Goal: Transaction & Acquisition: Purchase product/service

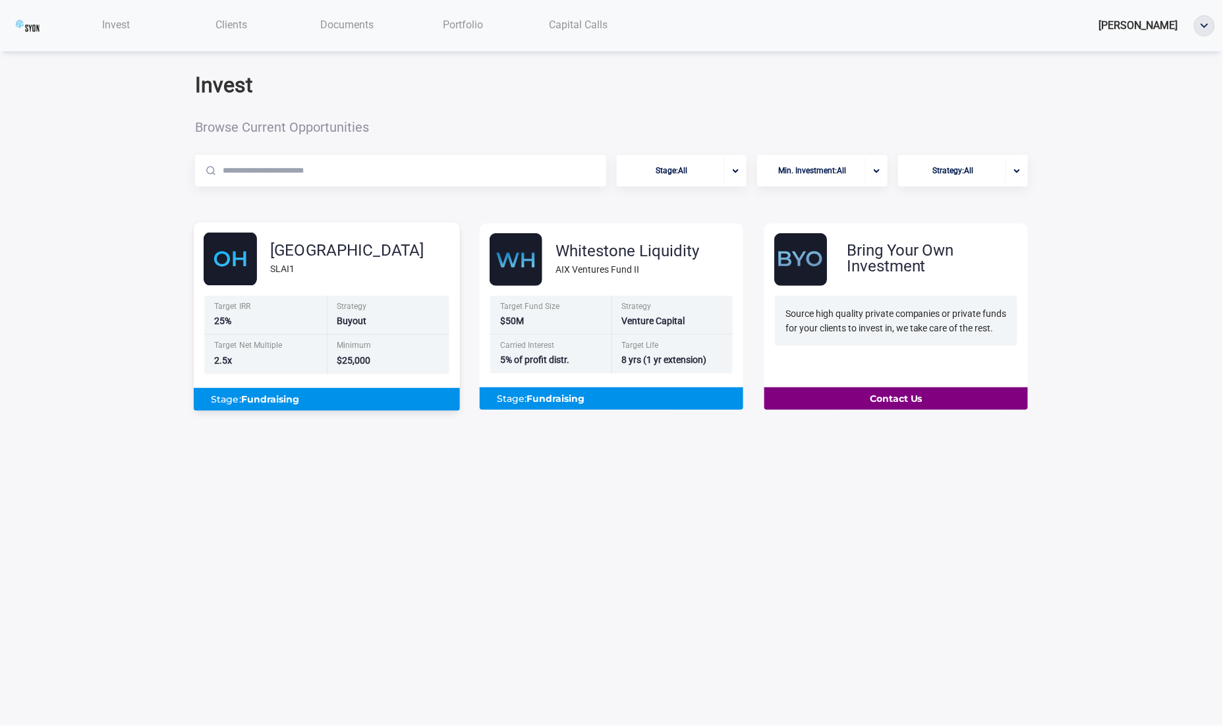
click at [311, 274] on div "SLAI1" at bounding box center [347, 269] width 154 height 15
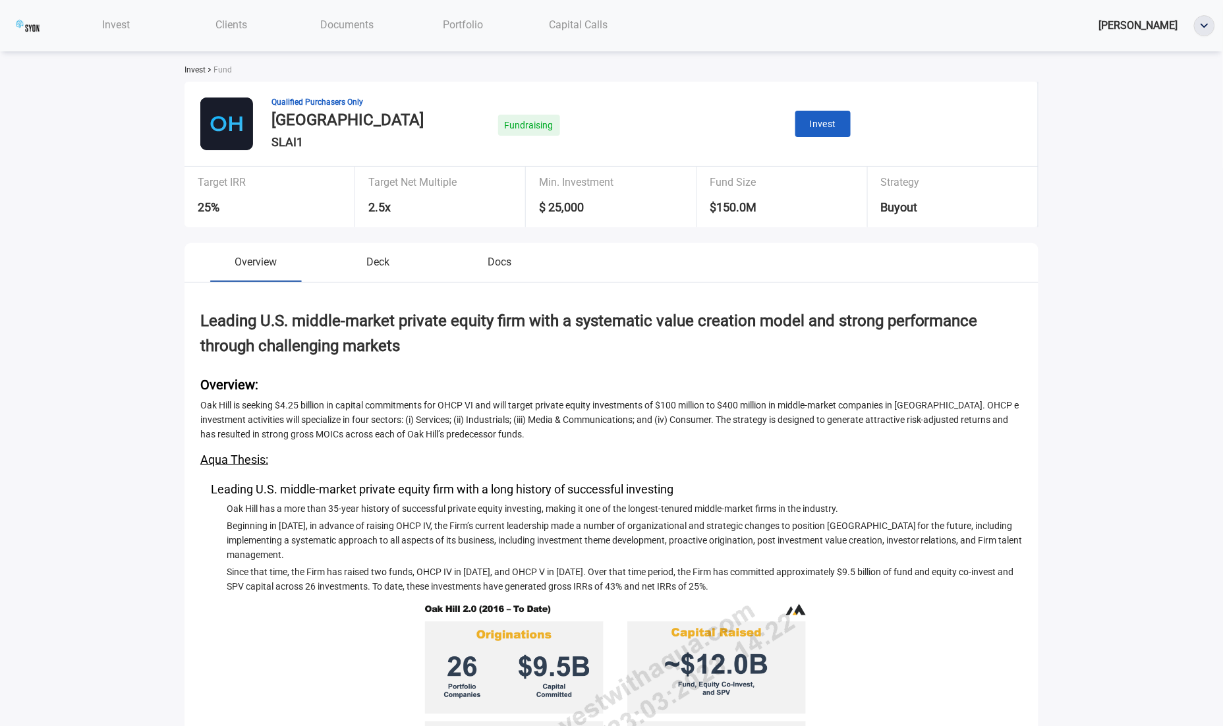
click at [802, 105] on div "Qualified Purchasers Only [GEOGRAPHIC_DATA] SLAI1 Fundraising Invest" at bounding box center [612, 124] width 854 height 85
click at [806, 127] on button "Invest" at bounding box center [824, 124] width 56 height 27
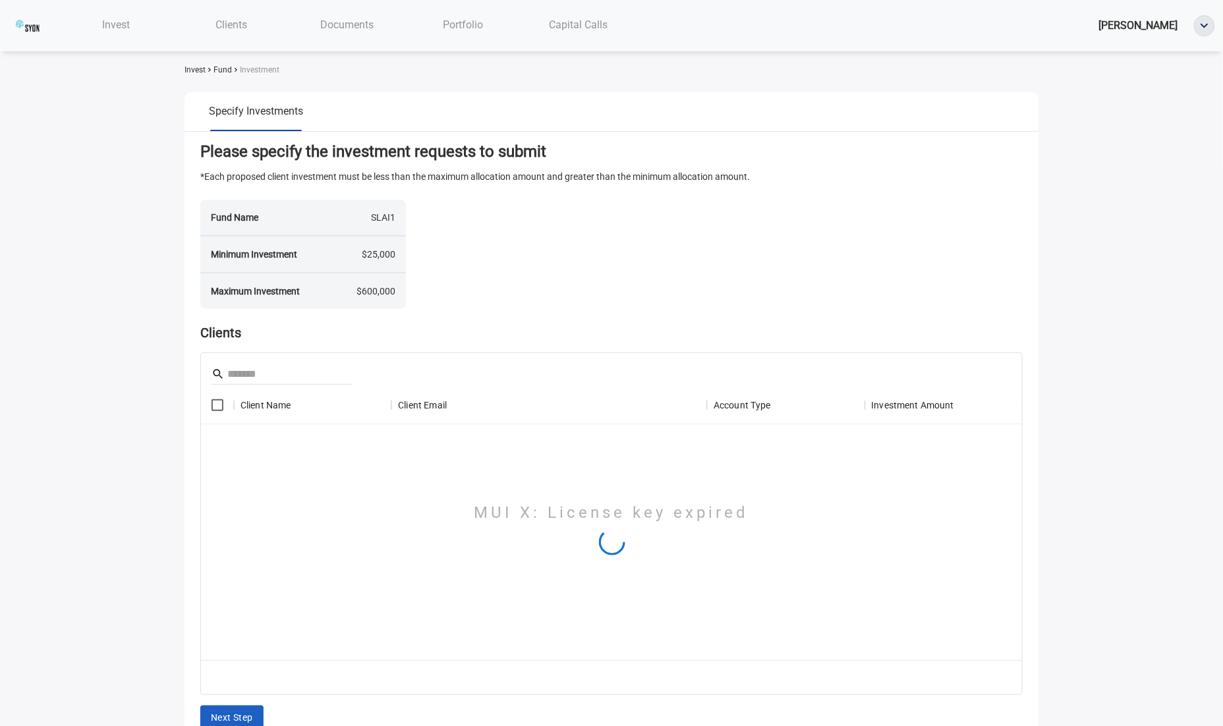
scroll to position [274, 822]
click at [135, 30] on div "Invest" at bounding box center [116, 24] width 116 height 27
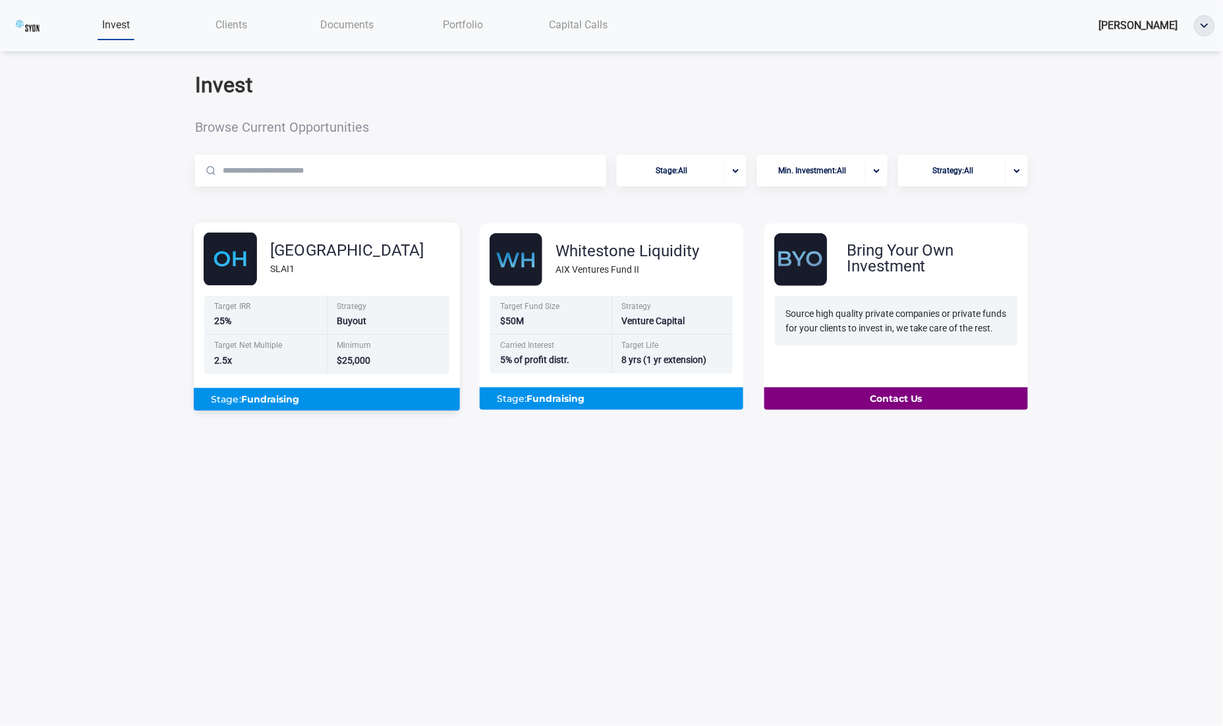
click at [327, 336] on div "Target IRR 25% Strategy Buyout" at bounding box center [326, 316] width 245 height 40
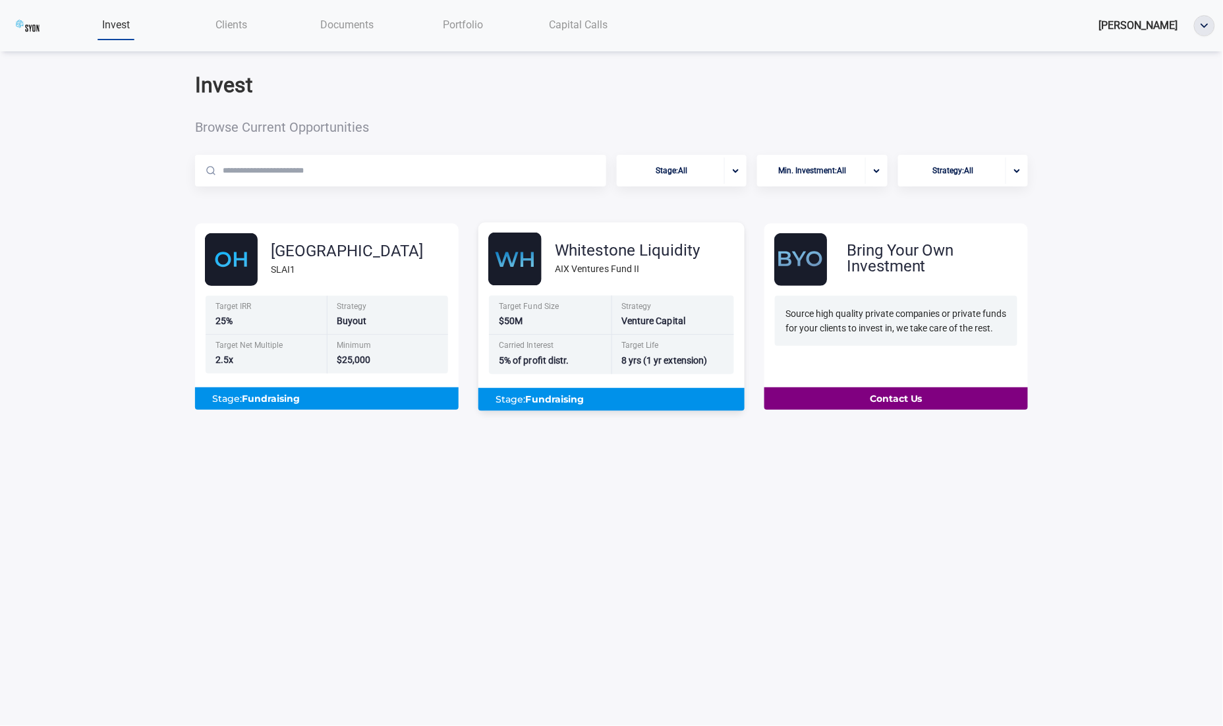
click at [639, 299] on div "Strategy Venture Capital" at bounding box center [673, 316] width 123 height 40
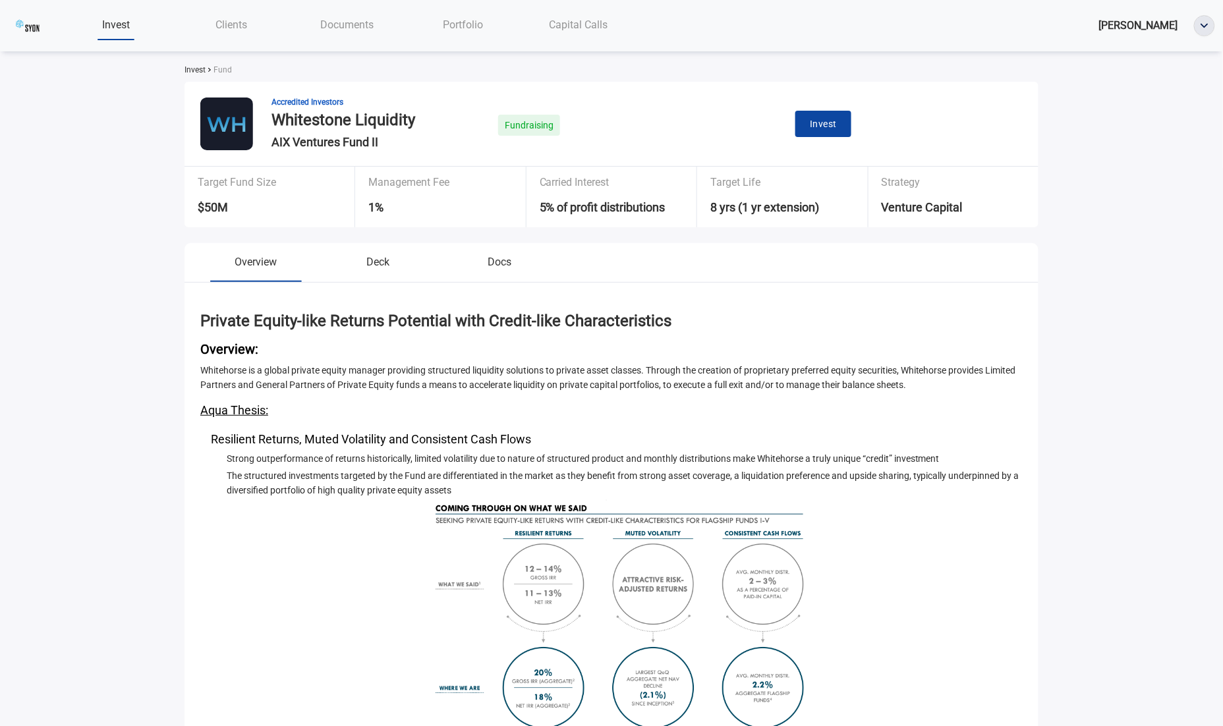
click at [817, 126] on span "Invest" at bounding box center [823, 124] width 27 height 16
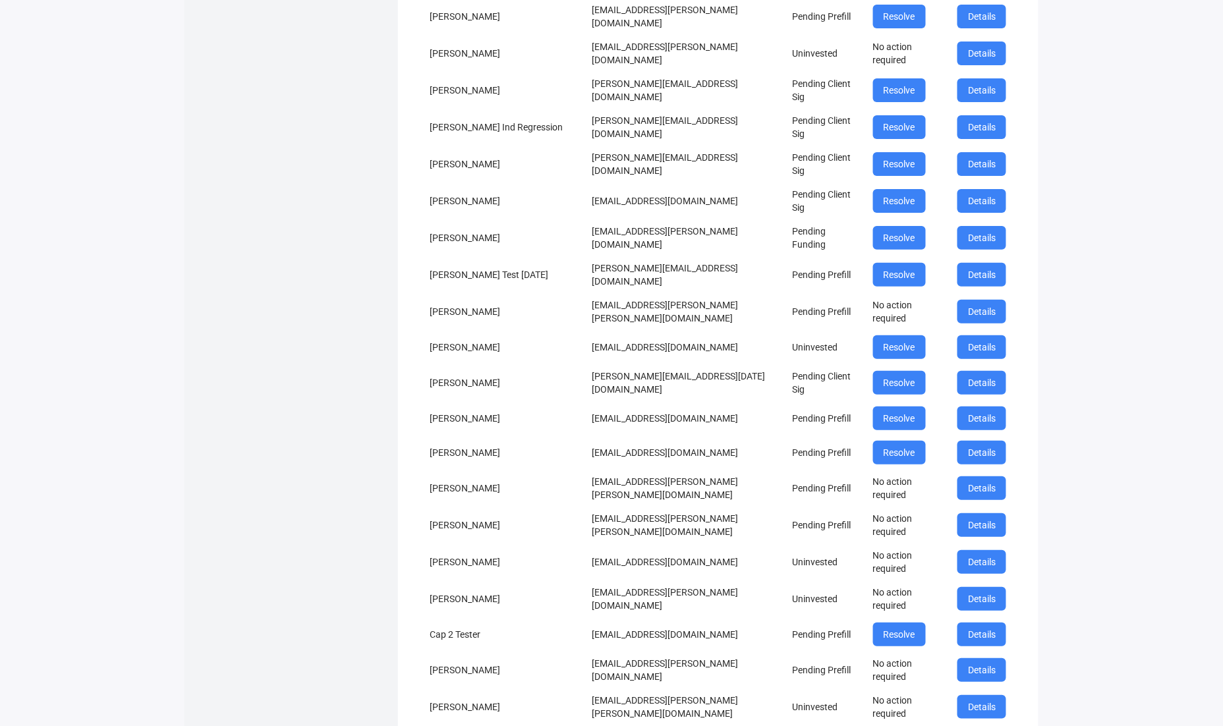
scroll to position [1691, 0]
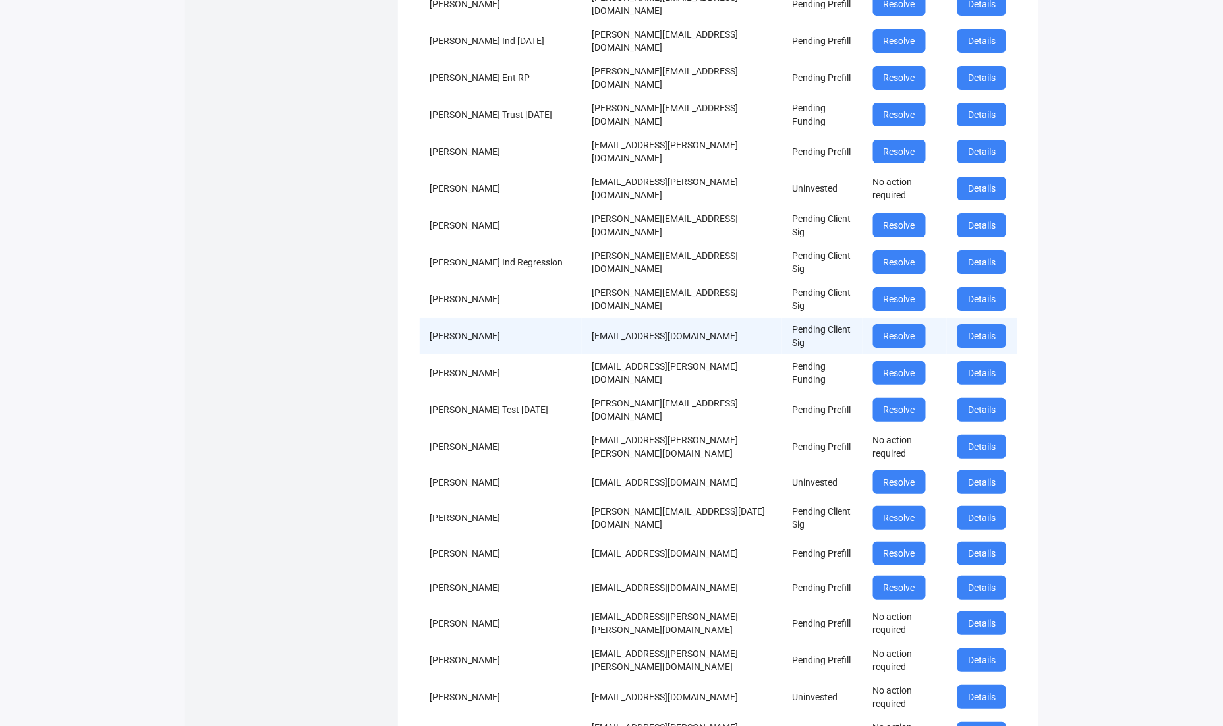
click at [656, 318] on td "[EMAIL_ADDRESS][DOMAIN_NAME]" at bounding box center [682, 336] width 200 height 37
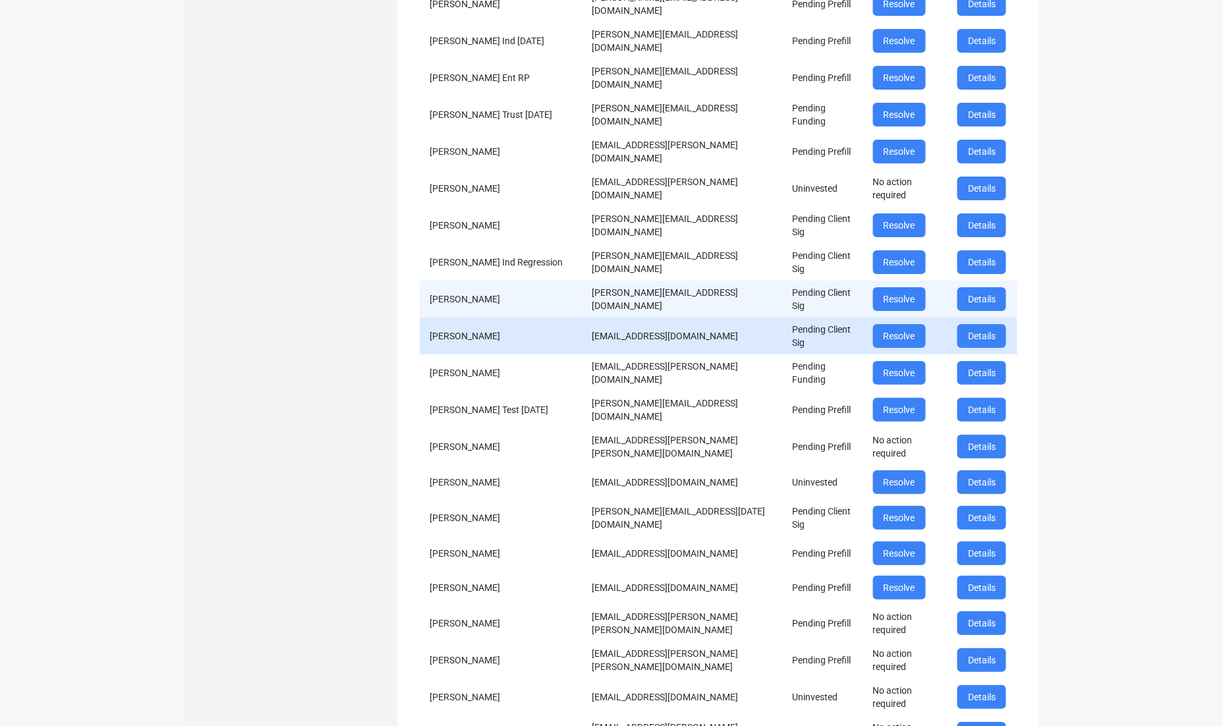
click at [626, 281] on td "[PERSON_NAME][EMAIL_ADDRESS][DOMAIN_NAME]" at bounding box center [682, 299] width 200 height 37
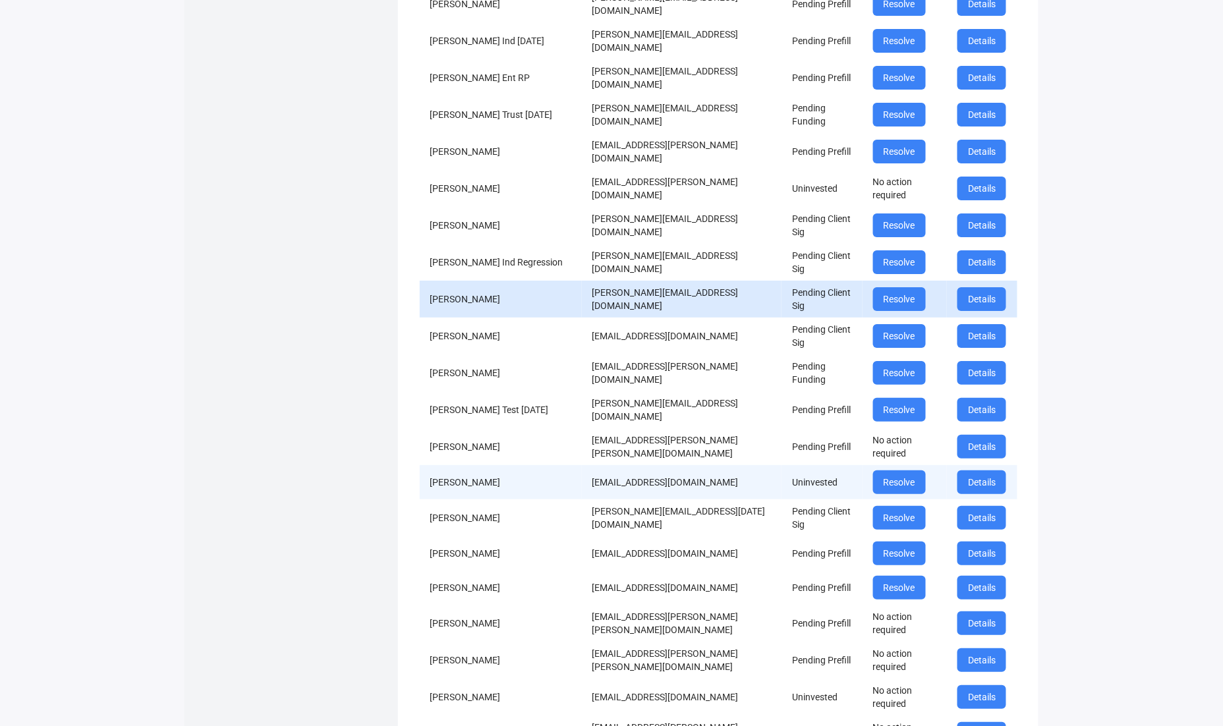
scroll to position [2721, 0]
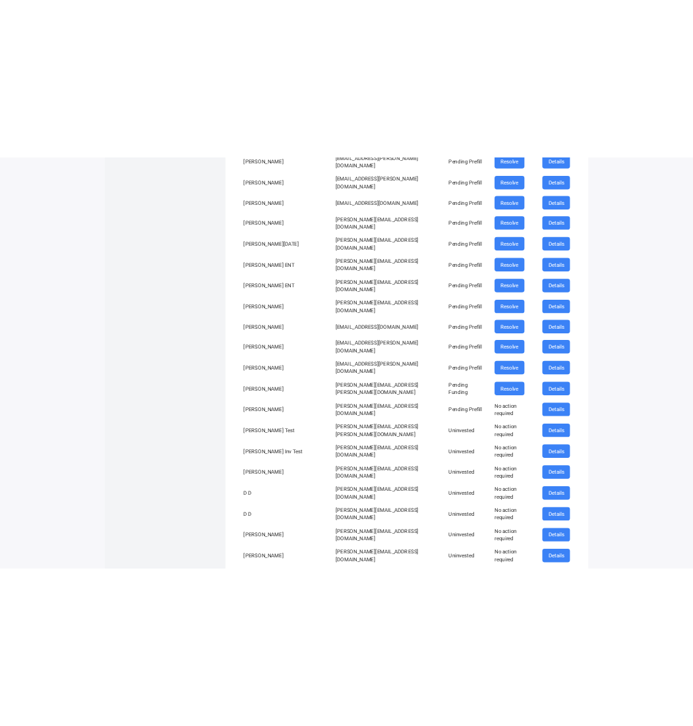
scroll to position [0, 0]
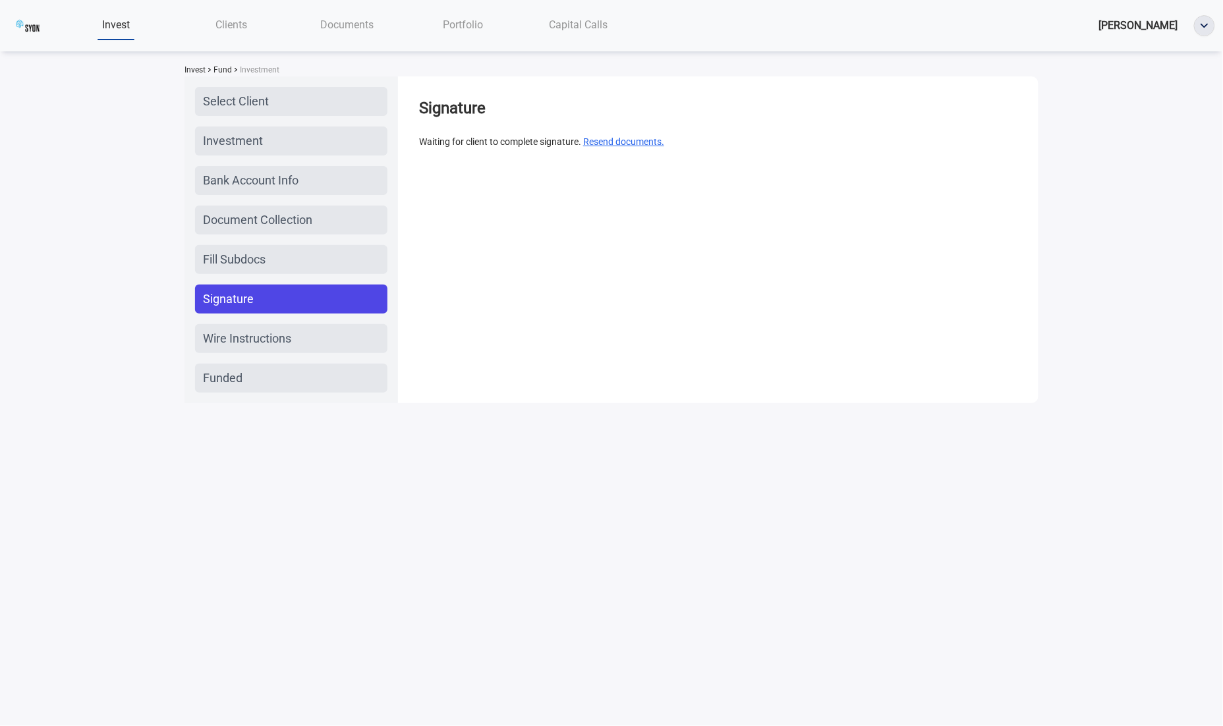
click at [663, 140] on button "Resend documents." at bounding box center [623, 141] width 81 height 15
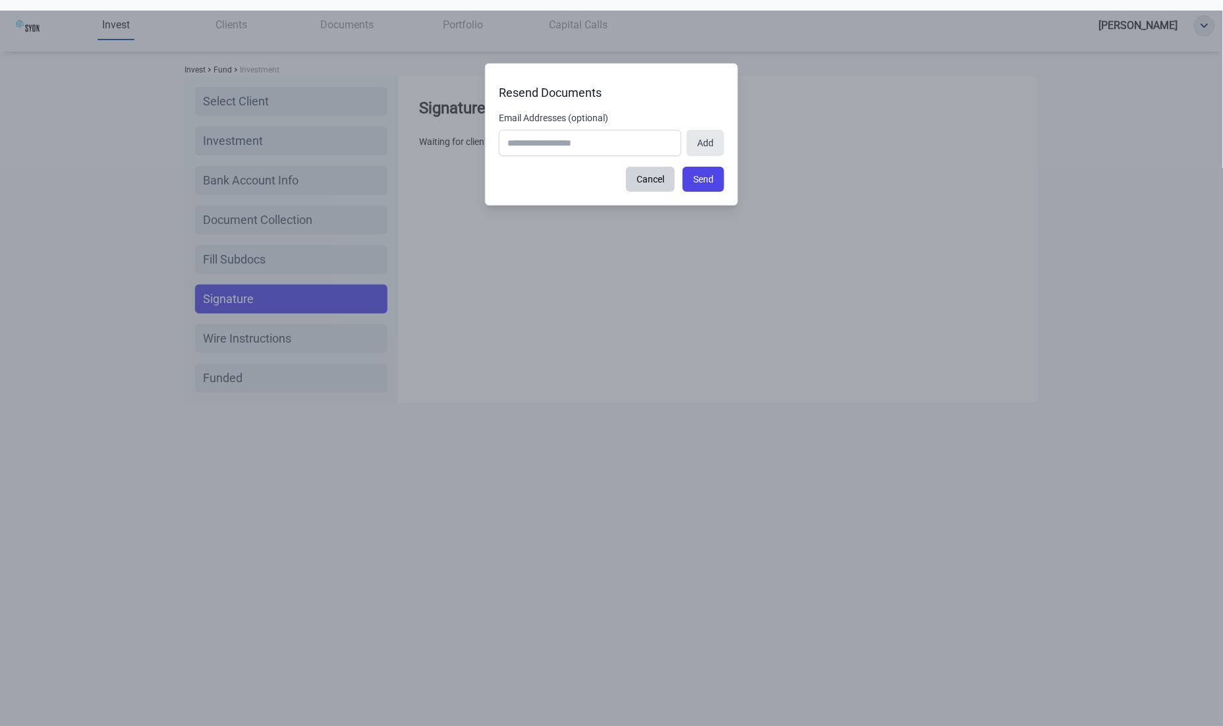
click at [639, 156] on form "Email Addresses (optional) Add Cancel Send" at bounding box center [611, 151] width 225 height 80
click at [642, 149] on input "Email Addresses (optional)" at bounding box center [590, 143] width 183 height 26
click at [713, 153] on button "Add" at bounding box center [706, 143] width 38 height 26
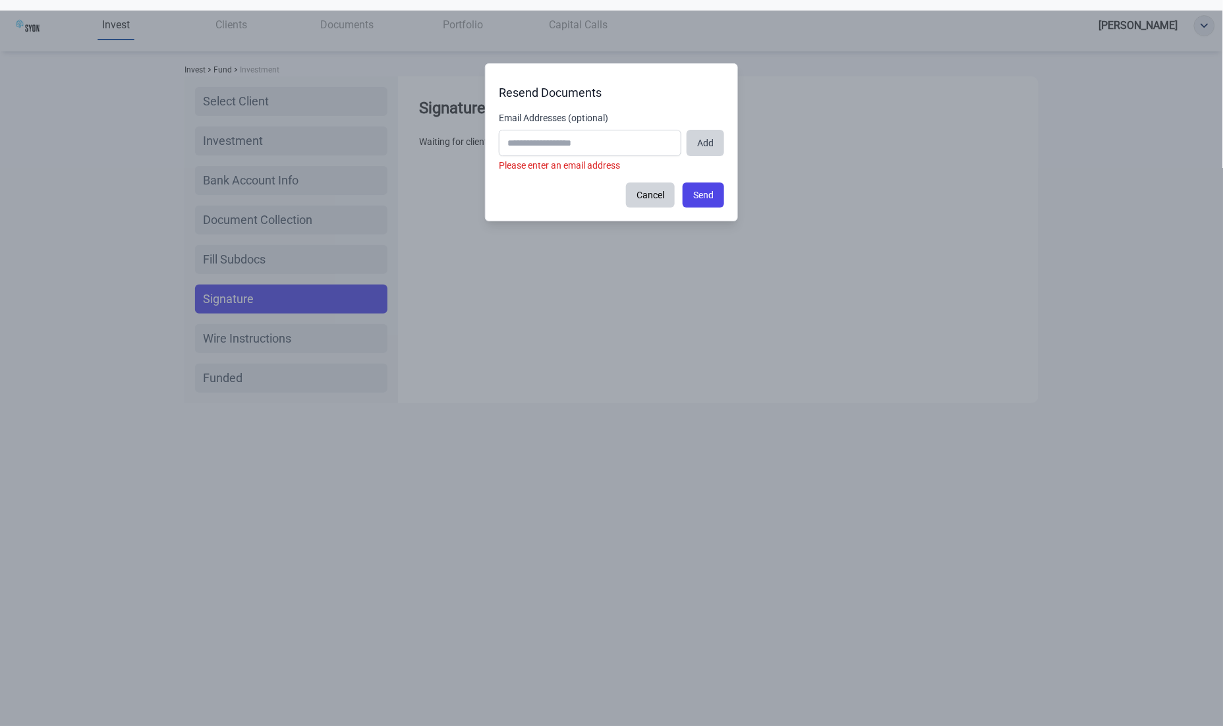
click at [711, 146] on button "Add" at bounding box center [706, 143] width 38 height 26
click at [640, 146] on input "Email Addresses (optional)" at bounding box center [590, 143] width 183 height 26
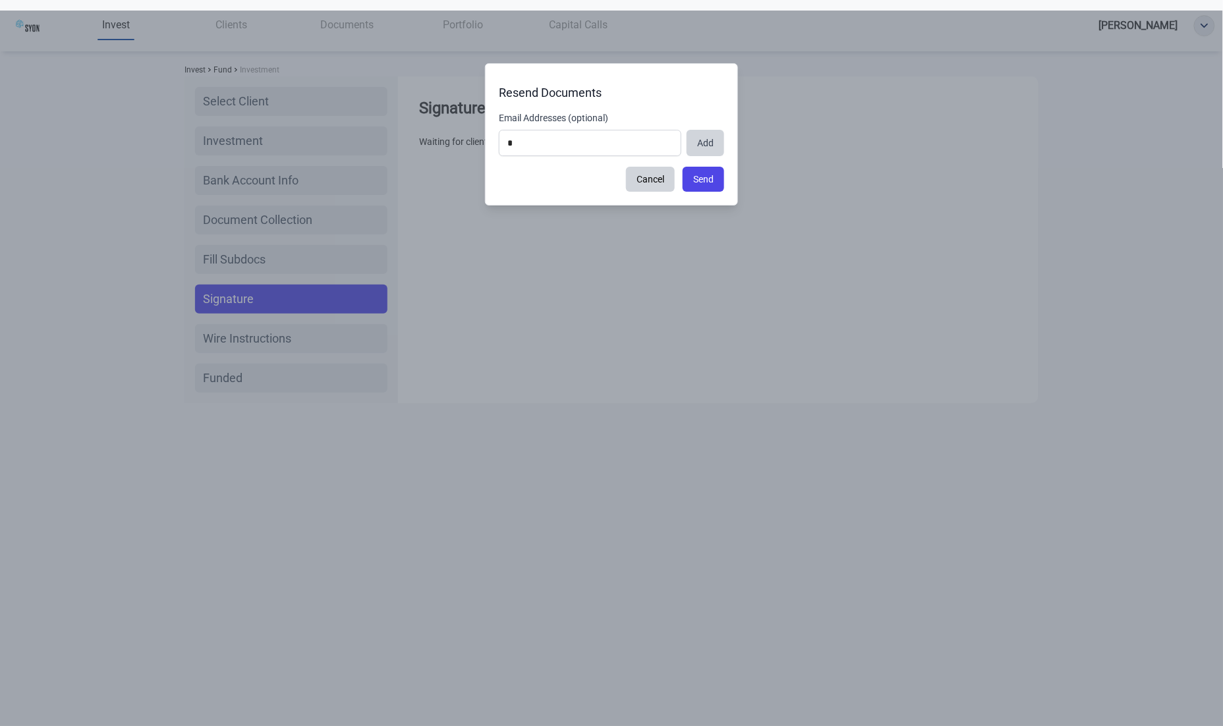
click at [698, 146] on button "Add" at bounding box center [706, 143] width 38 height 26
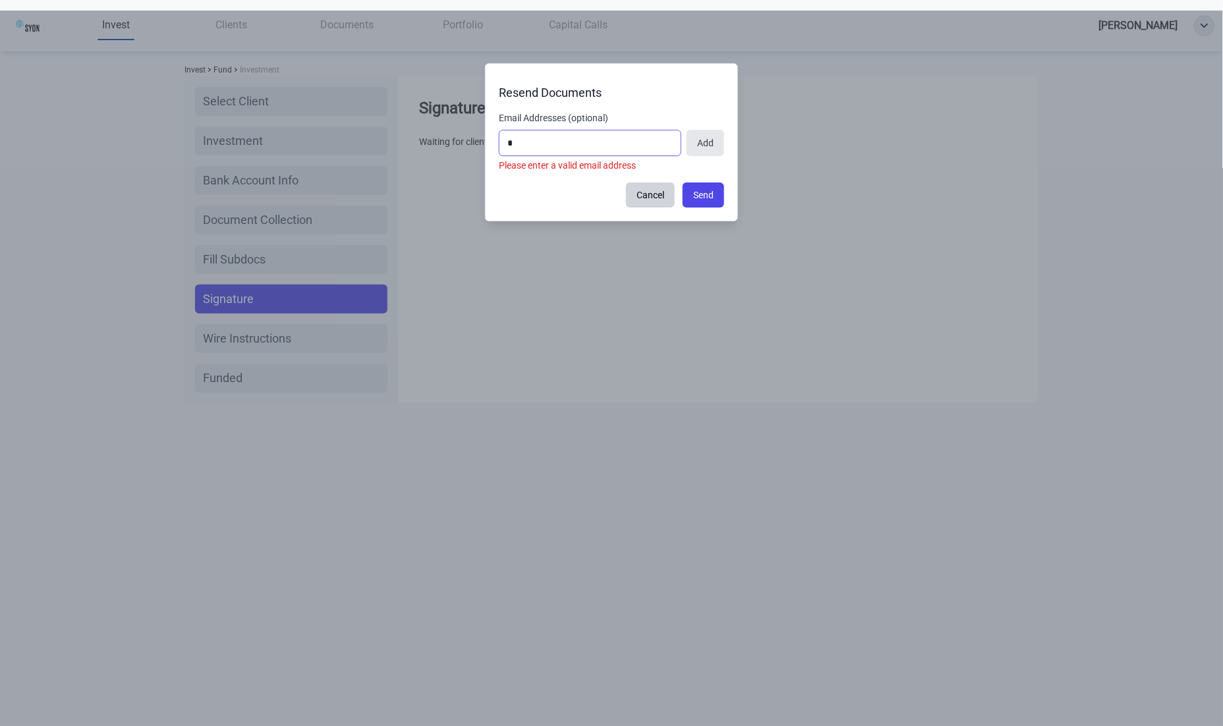
click at [616, 148] on input "*" at bounding box center [590, 143] width 183 height 26
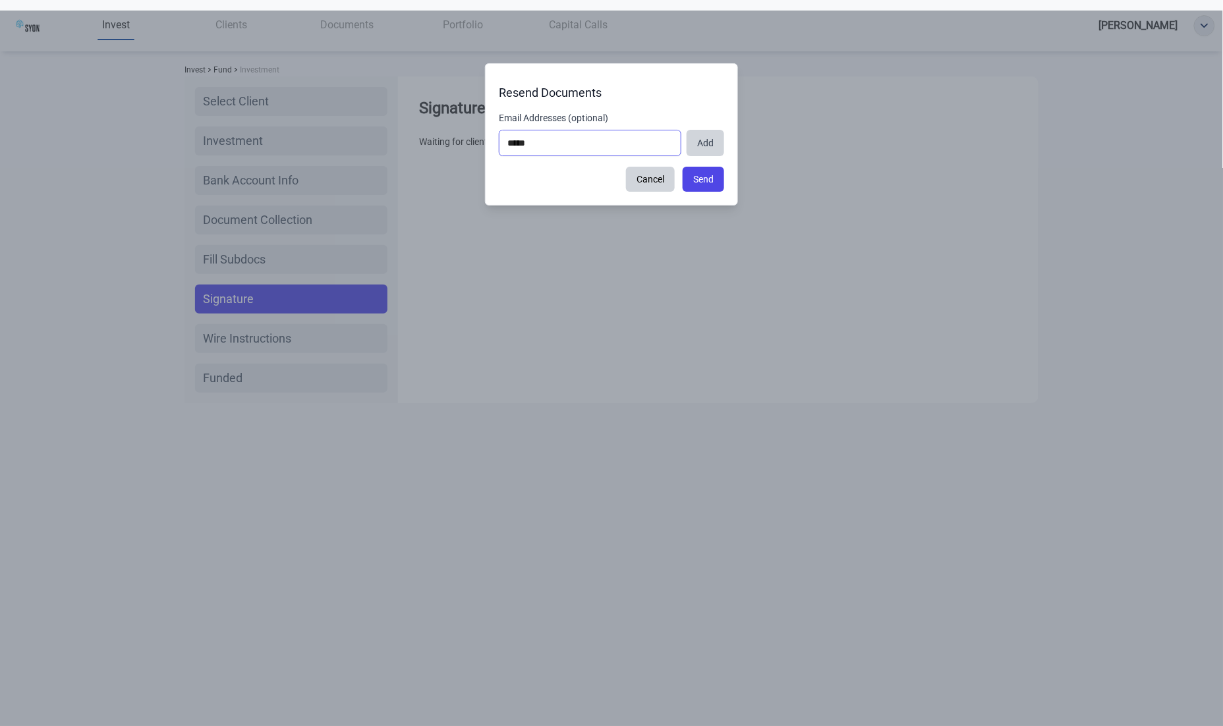
type input "*****"
click at [717, 138] on button "Add" at bounding box center [706, 143] width 38 height 26
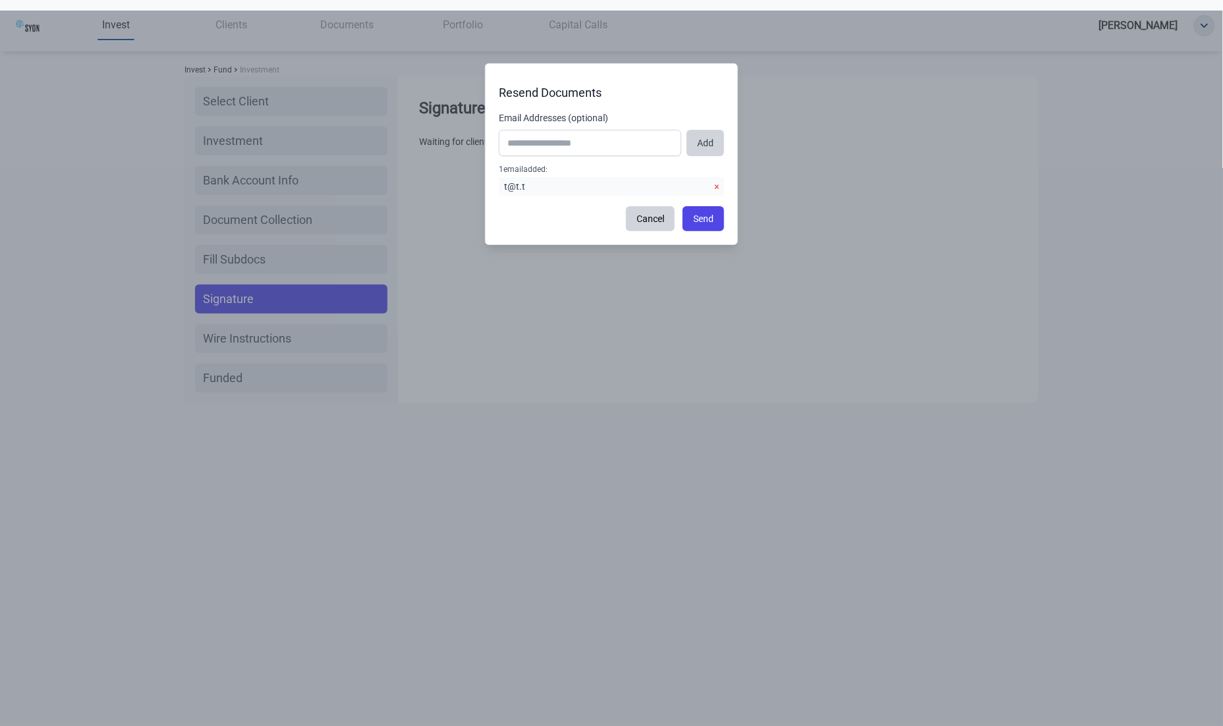
click at [701, 131] on button "Add" at bounding box center [706, 143] width 38 height 26
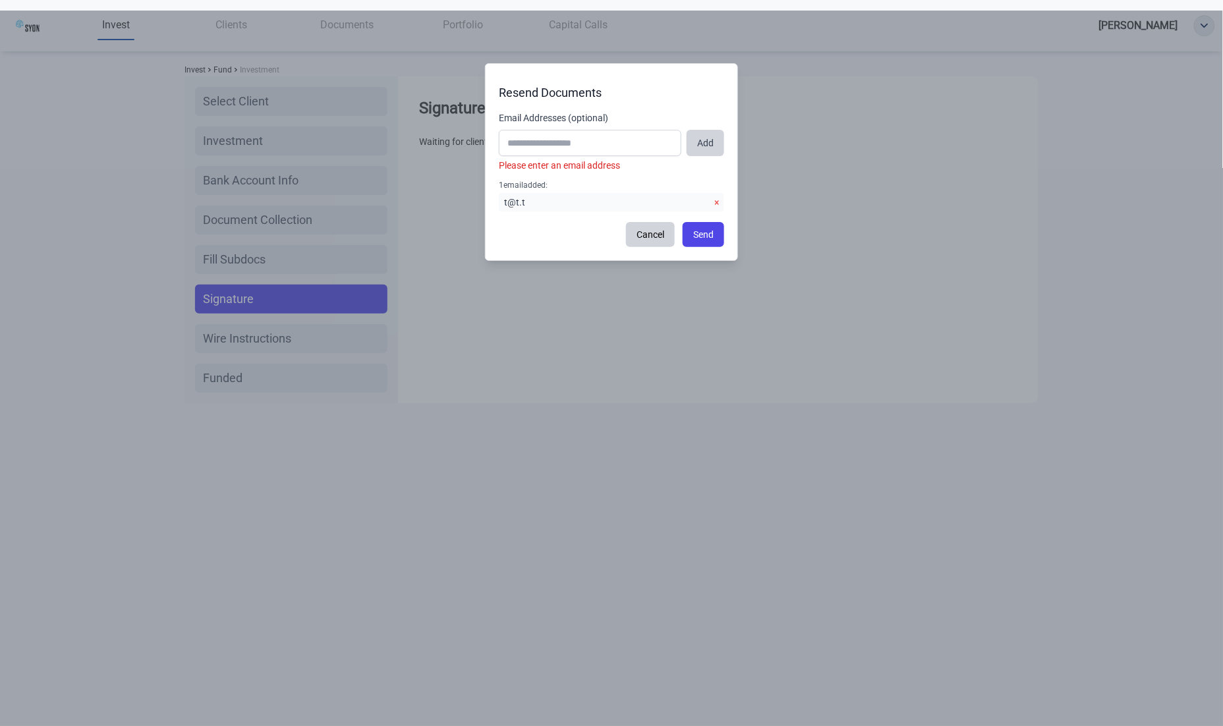
click at [699, 141] on button "Add" at bounding box center [706, 143] width 38 height 26
click at [717, 202] on button "×" at bounding box center [717, 202] width 5 height 13
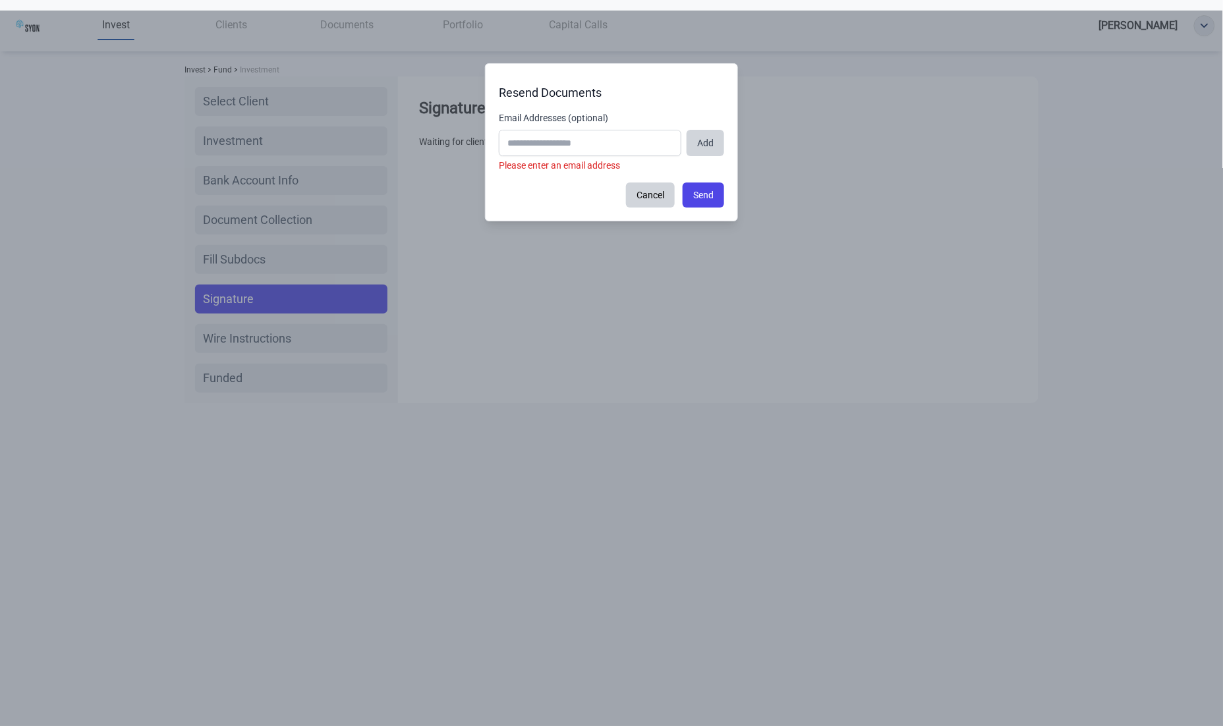
click at [706, 140] on button "Add" at bounding box center [706, 143] width 38 height 26
click at [703, 192] on button "Send" at bounding box center [704, 195] width 42 height 25
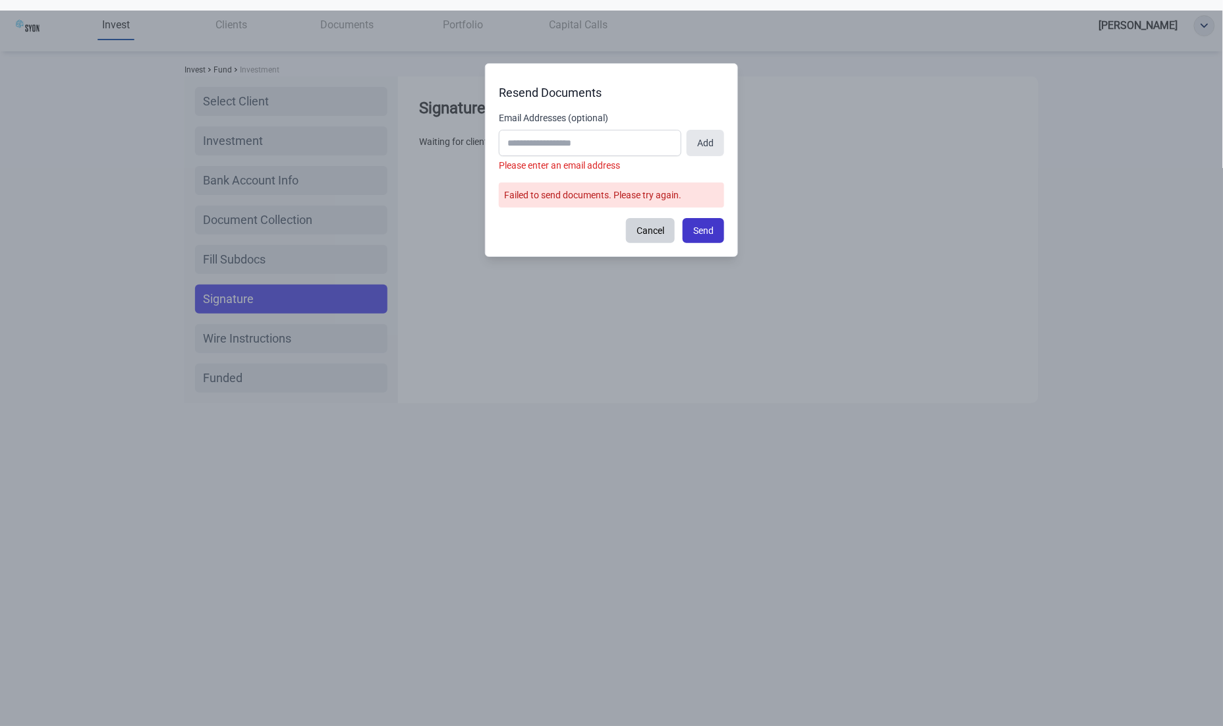
click at [692, 218] on button "Send" at bounding box center [704, 230] width 42 height 25
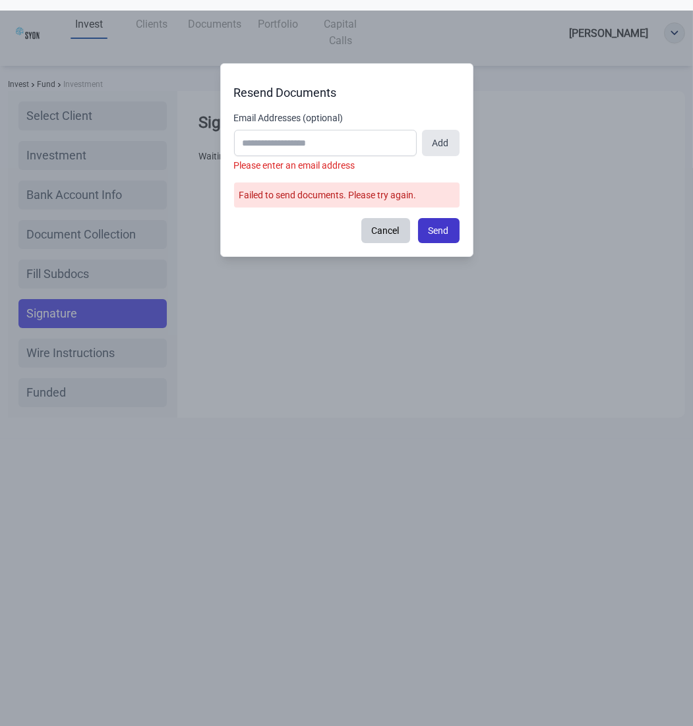
click at [450, 236] on button "Send" at bounding box center [439, 230] width 42 height 25
click at [429, 238] on button "Send" at bounding box center [439, 230] width 42 height 25
click at [428, 225] on button "Send" at bounding box center [439, 230] width 42 height 25
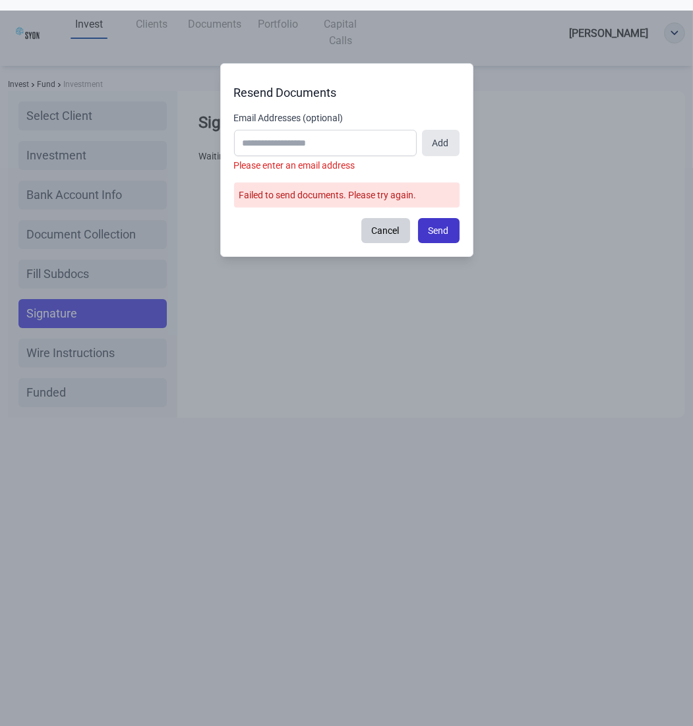
click at [428, 221] on button "Send" at bounding box center [439, 230] width 42 height 25
click at [434, 233] on button "Send" at bounding box center [439, 230] width 42 height 25
click at [450, 210] on form "Email Addresses (optional) Add Please enter an email address Failed to send doc…" at bounding box center [346, 177] width 225 height 132
click at [440, 220] on button "Send" at bounding box center [439, 230] width 42 height 25
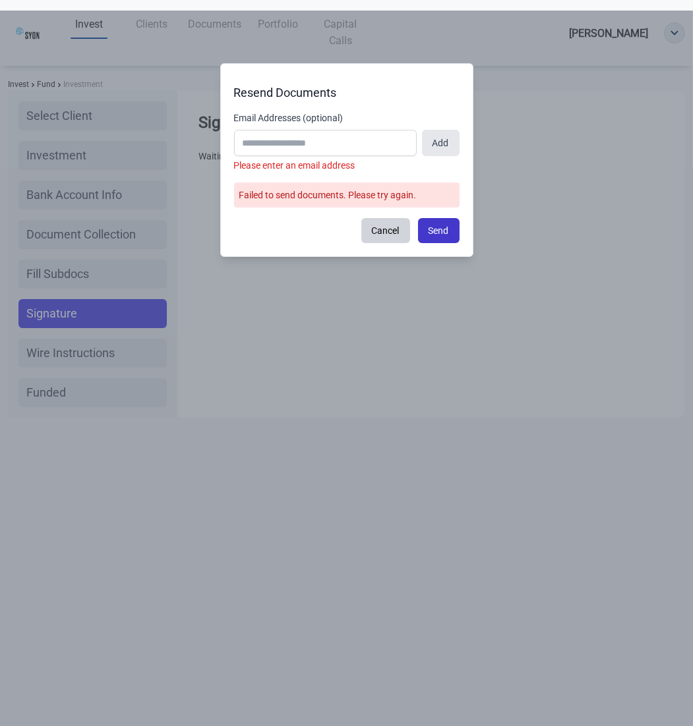
click at [447, 223] on button "Send" at bounding box center [439, 230] width 42 height 25
click at [433, 232] on button "Send" at bounding box center [439, 230] width 42 height 25
click at [432, 230] on button "Send" at bounding box center [439, 230] width 42 height 25
click at [432, 230] on div "Resend Documents Email Addresses (optional) Add Please enter an email address F…" at bounding box center [346, 374] width 693 height 726
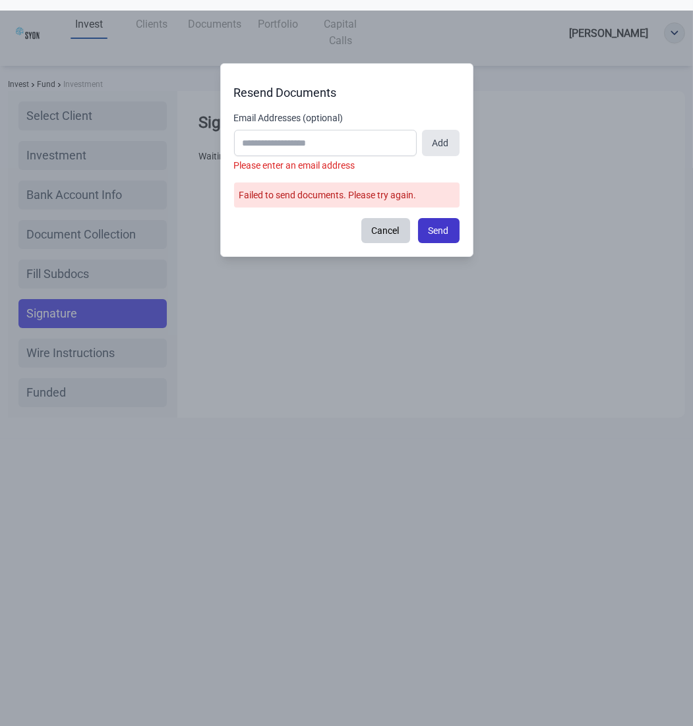
click at [432, 230] on button "Send" at bounding box center [439, 230] width 42 height 25
click at [432, 145] on button "Add" at bounding box center [441, 143] width 38 height 26
click at [430, 148] on button "Add" at bounding box center [441, 143] width 38 height 26
click at [426, 151] on button "Add" at bounding box center [441, 143] width 38 height 26
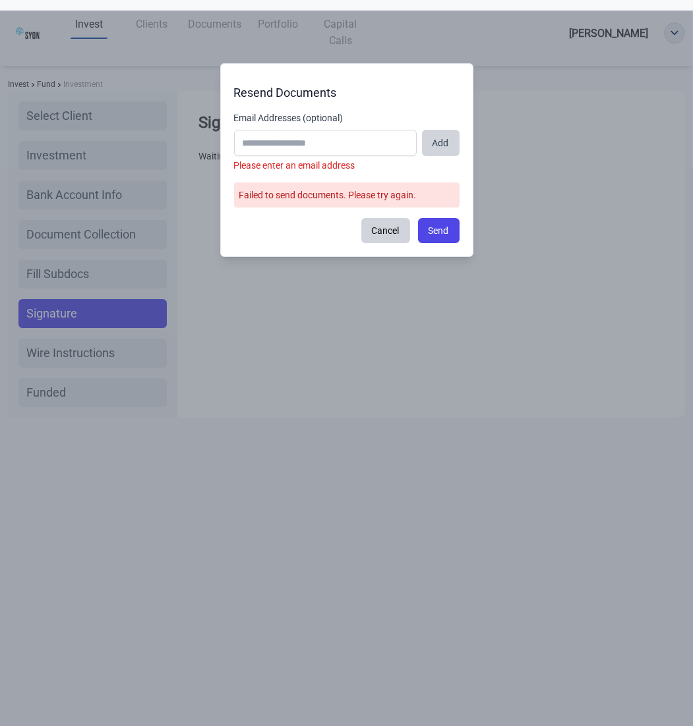
click at [432, 148] on button "Add" at bounding box center [441, 143] width 38 height 26
click at [442, 233] on button "Send" at bounding box center [439, 230] width 42 height 25
click at [441, 227] on button "Send" at bounding box center [439, 230] width 42 height 25
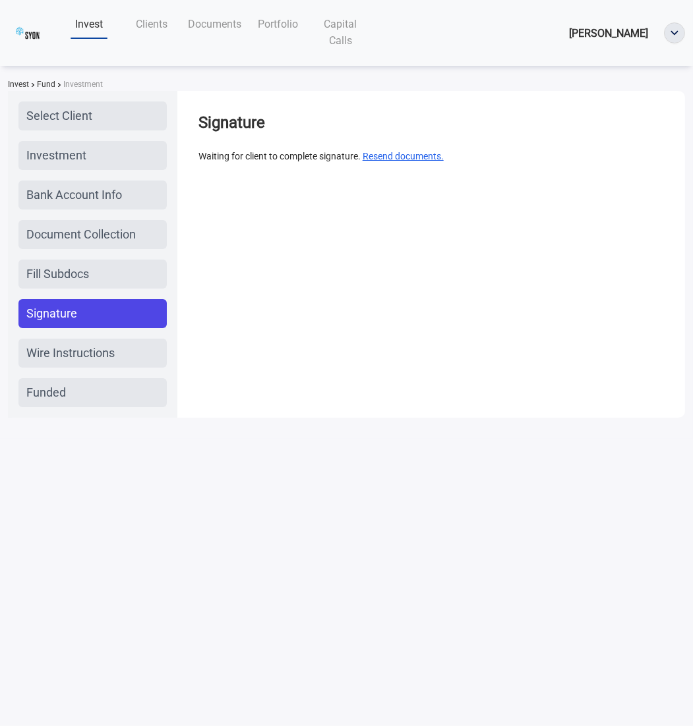
click at [401, 160] on button "Resend documents." at bounding box center [403, 156] width 81 height 15
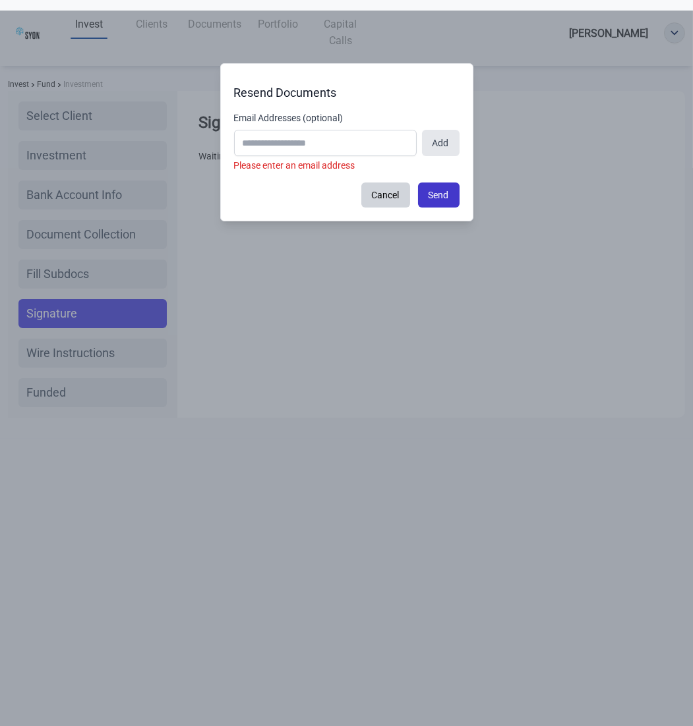
click at [430, 202] on button "Send" at bounding box center [439, 195] width 42 height 25
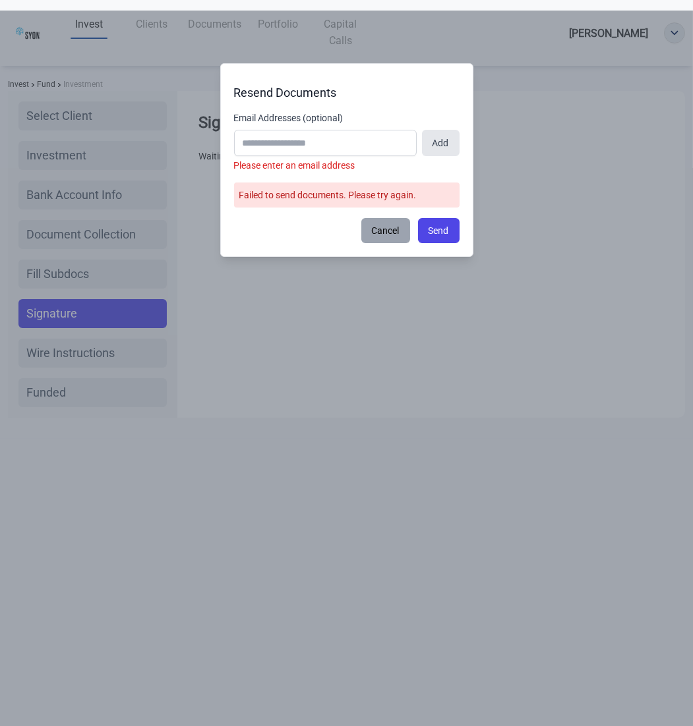
click at [400, 232] on button "Cancel" at bounding box center [385, 230] width 49 height 25
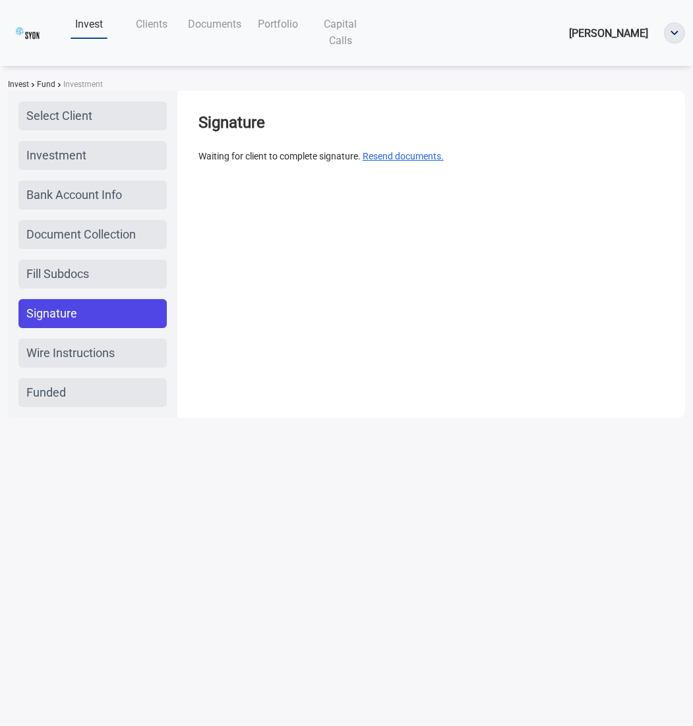
click at [425, 156] on button "Resend documents." at bounding box center [403, 156] width 81 height 15
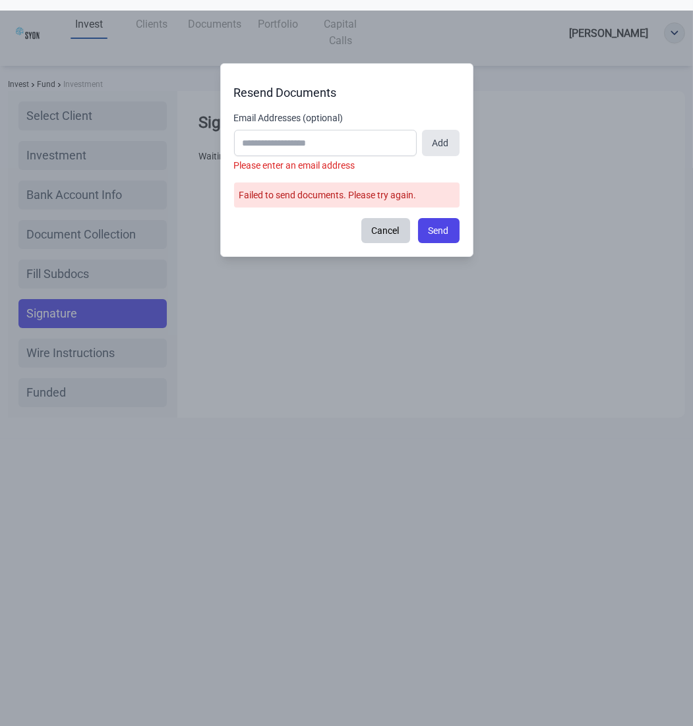
click at [330, 113] on label "Email Addresses (optional)" at bounding box center [346, 117] width 225 height 13
click at [330, 130] on input "Email Addresses (optional)" at bounding box center [325, 143] width 183 height 26
click at [330, 113] on label "Email Addresses (optional)" at bounding box center [346, 117] width 225 height 13
click at [330, 130] on input "Email Addresses (optional)" at bounding box center [325, 143] width 183 height 26
click at [330, 113] on label "Email Addresses (optional)" at bounding box center [346, 117] width 225 height 13
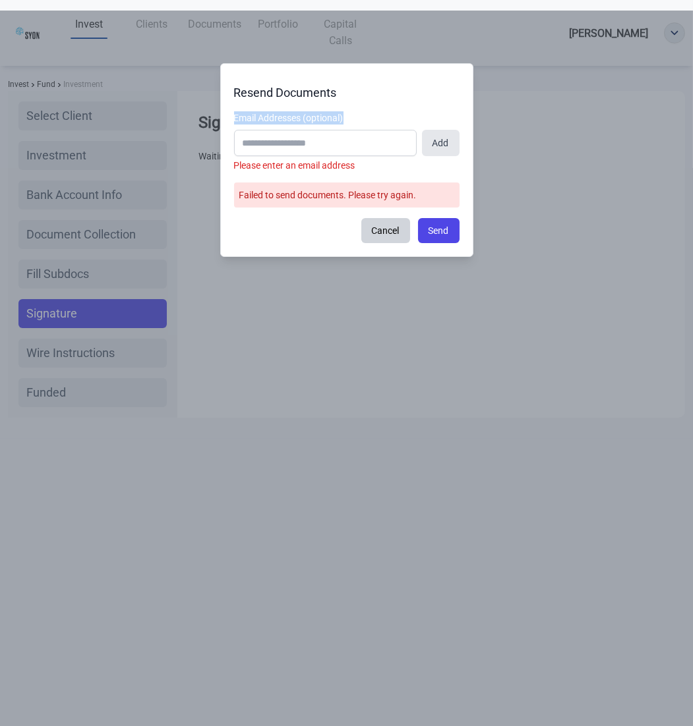
click at [330, 130] on input "Email Addresses (optional)" at bounding box center [325, 143] width 183 height 26
click at [388, 144] on input "Email Addresses (optional)" at bounding box center [325, 143] width 183 height 26
click at [364, 148] on input "Email Addresses (optional)" at bounding box center [325, 143] width 183 height 26
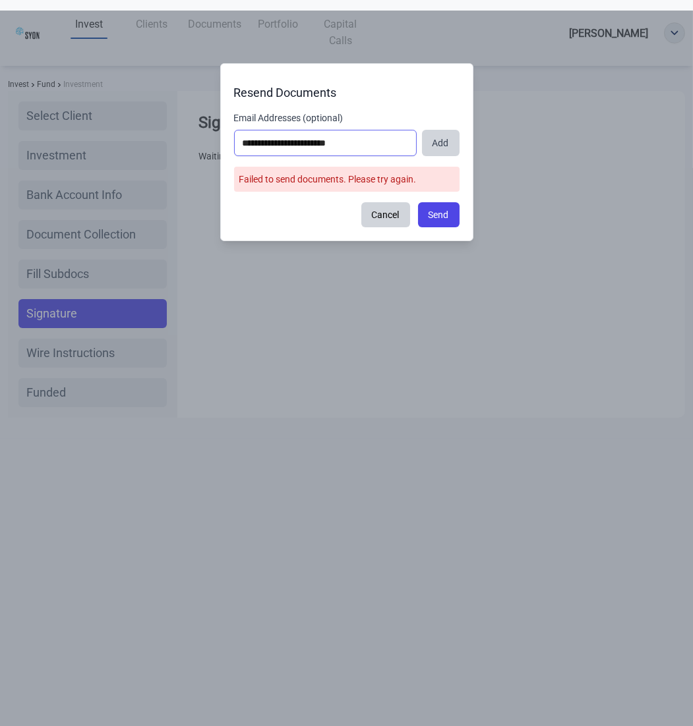
type input "**********"
click at [436, 150] on button "Add" at bounding box center [441, 143] width 38 height 26
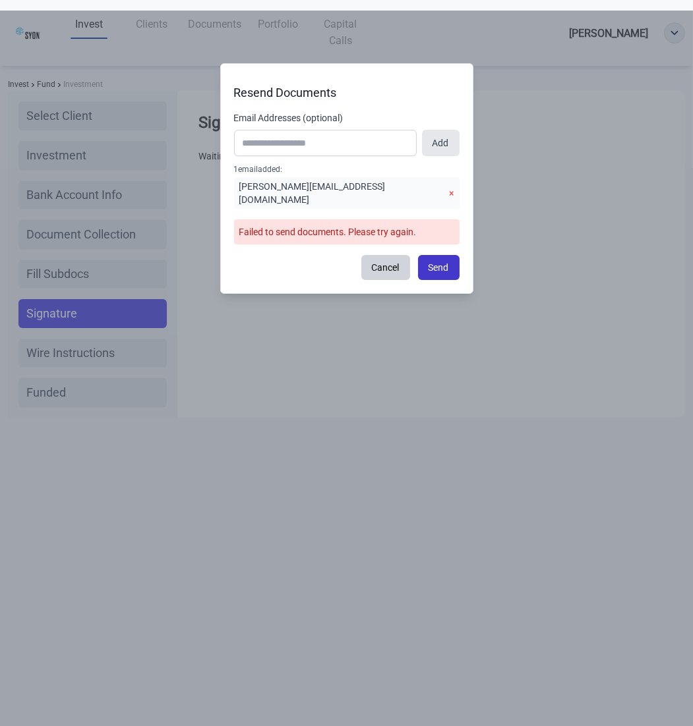
click at [434, 256] on button "Send" at bounding box center [439, 267] width 42 height 25
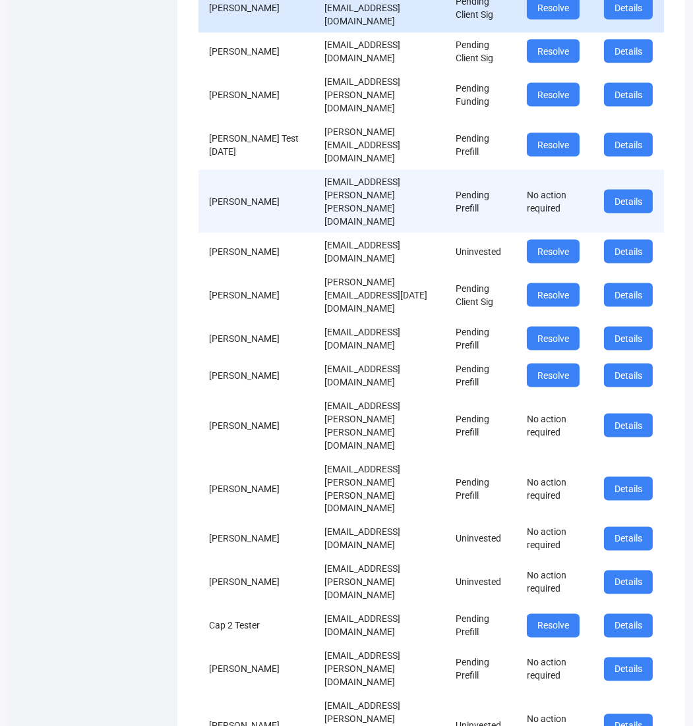
scroll to position [2887, 0]
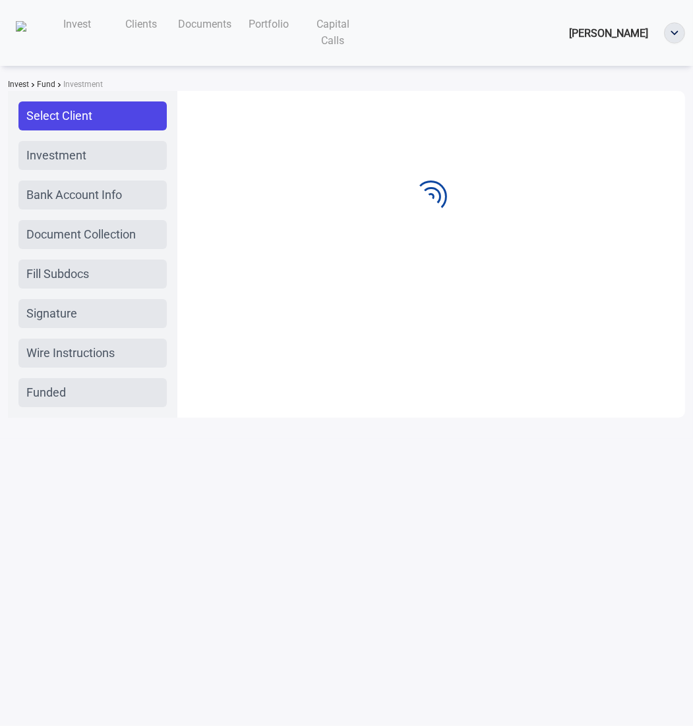
scroll to position [0, 0]
